Goal: Task Accomplishment & Management: Manage account settings

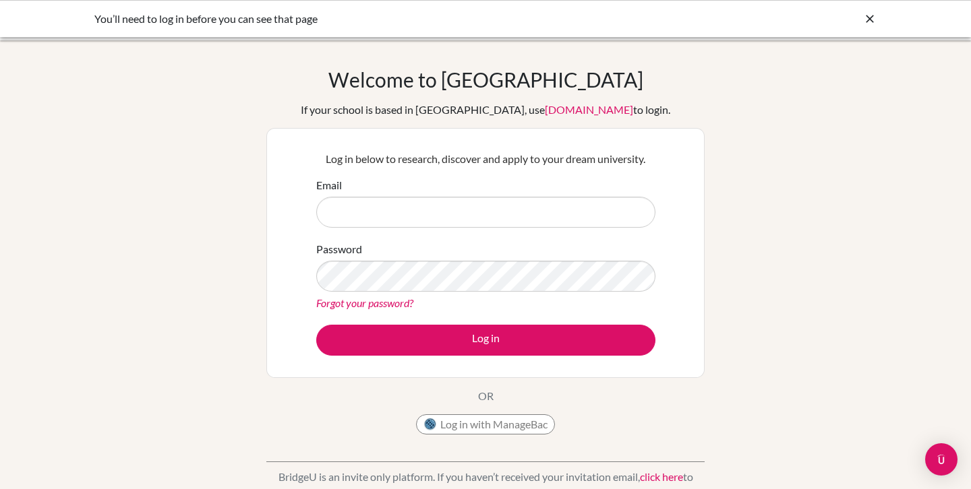
type input "[PERSON_NAME][EMAIL_ADDRESS][PERSON_NAME][DOMAIN_NAME]"
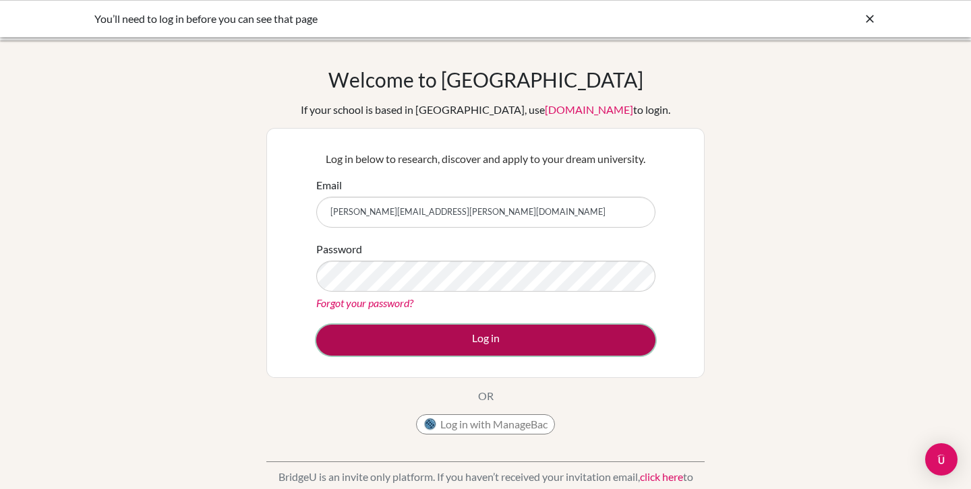
click at [594, 344] on button "Log in" at bounding box center [485, 340] width 339 height 31
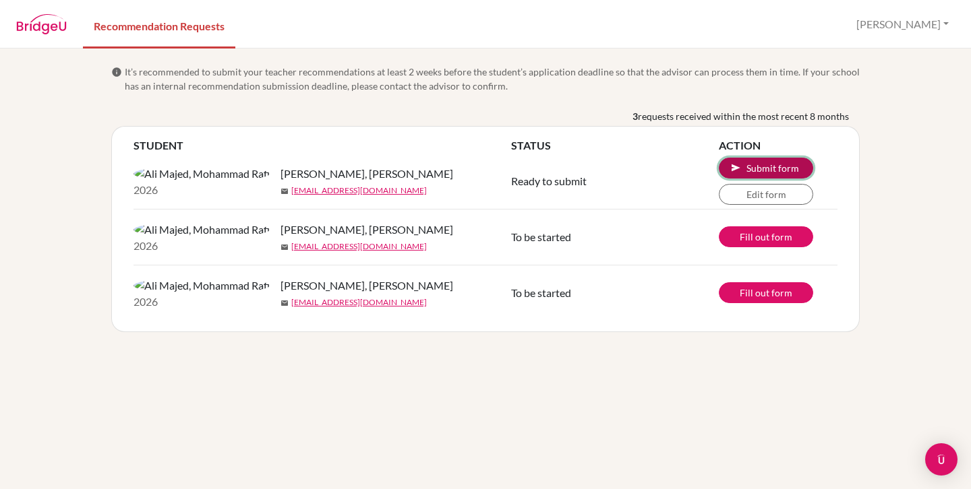
click at [738, 171] on span "send" at bounding box center [735, 167] width 11 height 11
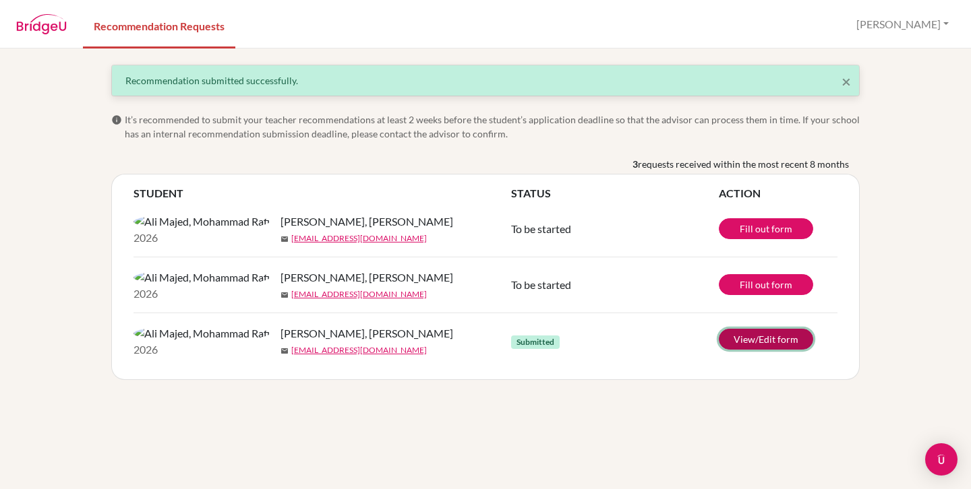
click at [767, 350] on link "View/Edit form" at bounding box center [765, 339] width 94 height 21
click at [847, 79] on span "×" at bounding box center [845, 81] width 9 height 20
